Goal: Navigation & Orientation: Locate item on page

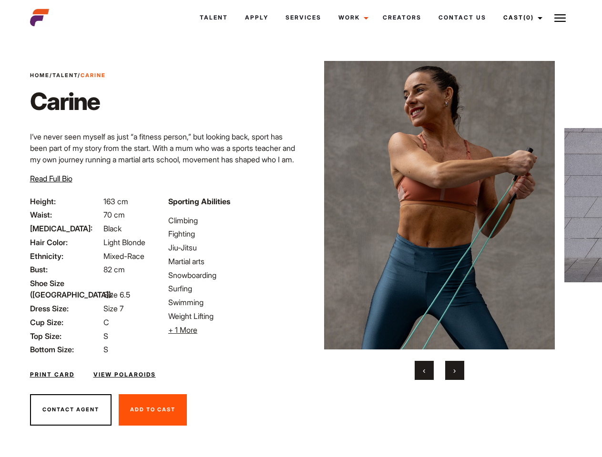
click at [520, 18] on link "Cast (0)" at bounding box center [521, 18] width 53 height 26
click at [560, 18] on img at bounding box center [559, 17] width 11 height 11
click at [232, 330] on li "+ 1 More Hide More" at bounding box center [231, 330] width 127 height 11
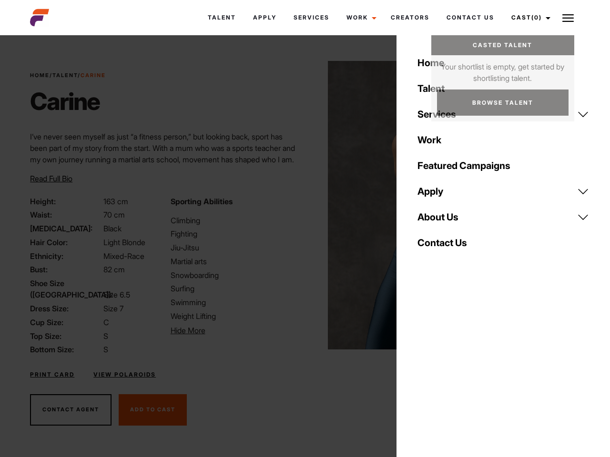
click at [439, 221] on img at bounding box center [443, 205] width 231 height 289
click at [301, 205] on div "Sporting Abilities Climbing Fighting Jiu-Jitsu Martial arts Snowboarding Surfin…" at bounding box center [235, 276] width 140 height 160
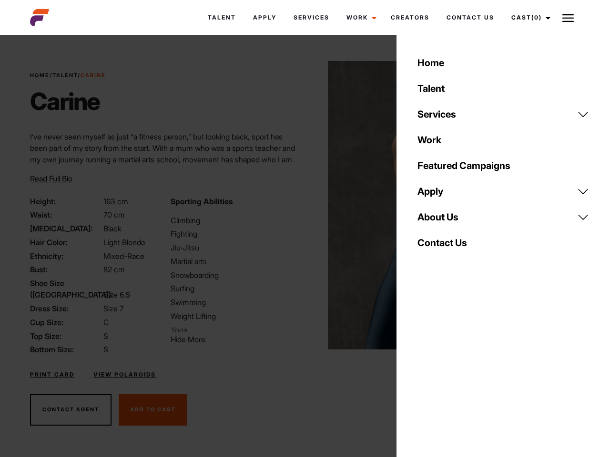
click at [424, 371] on div "Home Talent Services Talent Casting Photography Videography Creative Hair and M…" at bounding box center [502, 228] width 213 height 457
click at [455, 371] on div "Home Talent Services Talent Casting Photography Videography Creative Hair and M…" at bounding box center [502, 228] width 213 height 457
